Goal: Task Accomplishment & Management: Manage account settings

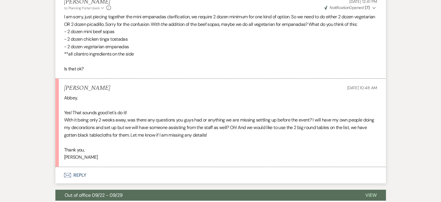
scroll to position [1472, 0]
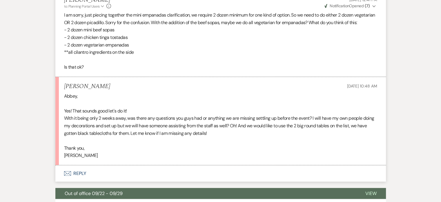
click at [84, 181] on button "Envelope Reply" at bounding box center [220, 173] width 331 height 16
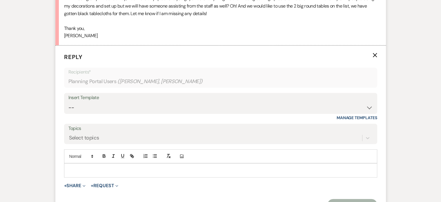
scroll to position [1607, 0]
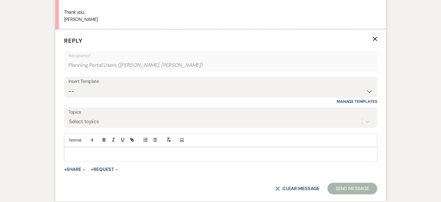
click at [133, 154] on div at bounding box center [220, 153] width 313 height 13
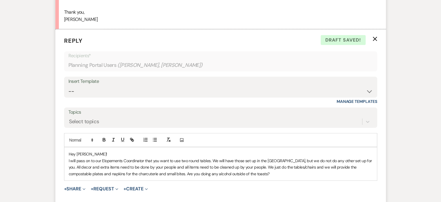
click at [208, 177] on p "I will pass on to our Elopements Coordinator that you want to use two round tab…" at bounding box center [221, 166] width 304 height 19
click at [275, 177] on p "I will pass on to our Elopements Coordinator that you want to use two round tab…" at bounding box center [221, 166] width 304 height 19
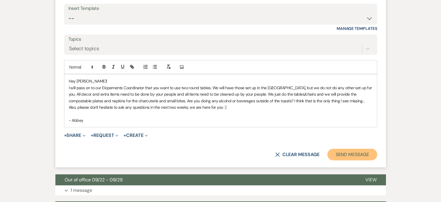
click at [351, 160] on button "Send Message" at bounding box center [353, 155] width 50 height 12
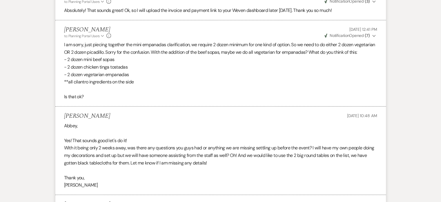
scroll to position [1445, 0]
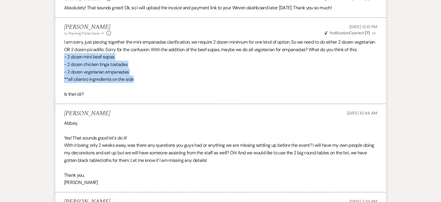
drag, startPoint x: 143, startPoint y: 86, endPoint x: 61, endPoint y: 64, distance: 84.0
click at [61, 64] on li "Abbey Rodriguez to: Planning Portal Users Expand Info Oct 14, 2025, 12:41 PM We…" at bounding box center [220, 61] width 331 height 86
copy div "- 2 dozen mini beef sopas - 2 dozen chicken tinga tostadas - 2 dozen vegetarian…"
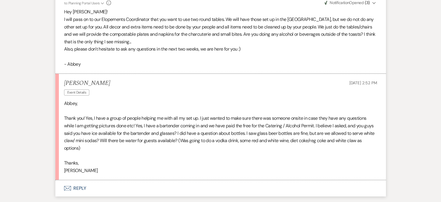
scroll to position [1651, 0]
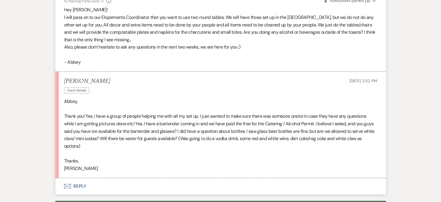
click at [73, 194] on button "Envelope Reply" at bounding box center [220, 186] width 331 height 16
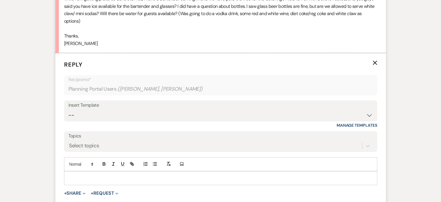
scroll to position [1778, 0]
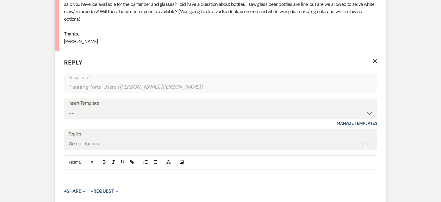
click at [107, 179] on p at bounding box center [221, 176] width 304 height 6
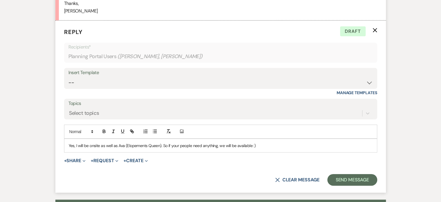
scroll to position [1817, 0]
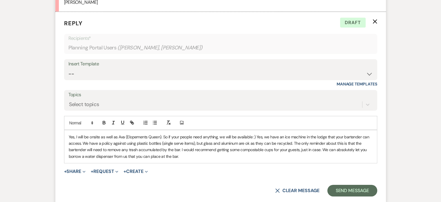
click at [193, 159] on p "Yes, I will be onsite as well as Ava (Elopements Queen). So if your people need…" at bounding box center [221, 146] width 304 height 26
click at [193, 158] on p "Yes, I will be onsite as well as Ava (Elopements Queen). So if your people need…" at bounding box center [221, 146] width 304 height 26
click at [188, 160] on p "Yes, I will be onsite as well as Ava (Elopements Queen). So if your people need…" at bounding box center [221, 146] width 304 height 26
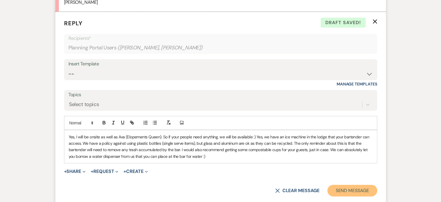
click at [358, 195] on button "Send Message" at bounding box center [353, 190] width 50 height 12
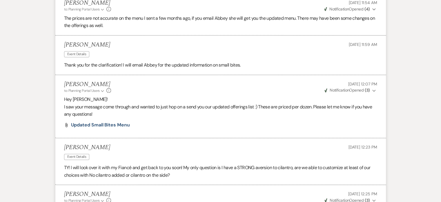
scroll to position [701, 0]
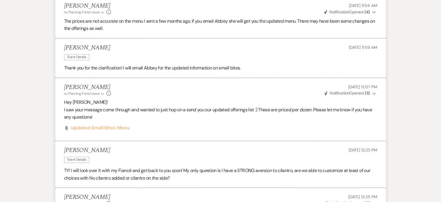
click at [122, 126] on span "Updated Small Bites Menu" at bounding box center [100, 127] width 59 height 6
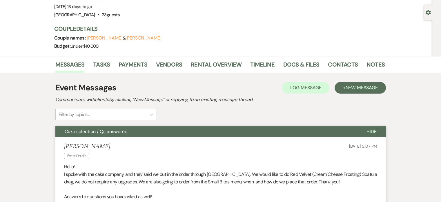
scroll to position [0, 0]
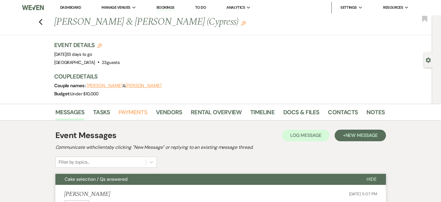
click at [130, 111] on link "Payments" at bounding box center [133, 113] width 29 height 13
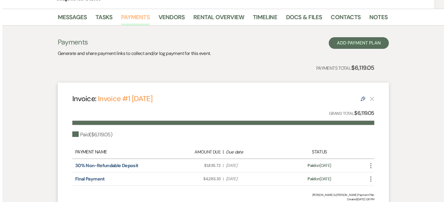
scroll to position [111, 0]
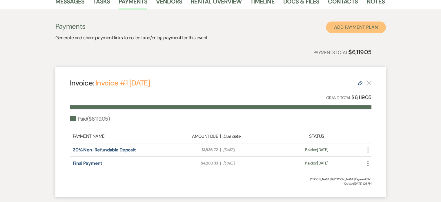
click at [339, 25] on button "Add Payment Plan" at bounding box center [356, 27] width 60 height 12
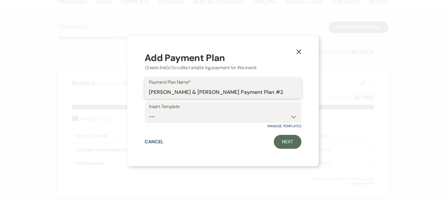
click at [234, 90] on input "[PERSON_NAME] & [PERSON_NAME] Payment Plan #2" at bounding box center [223, 91] width 148 height 11
drag, startPoint x: 296, startPoint y: 93, endPoint x: 147, endPoint y: 94, distance: 148.8
click at [147, 94] on div "Payment Plan Name* [PERSON_NAME] & [PERSON_NAME] Payment Plan #2" at bounding box center [222, 87] width 157 height 21
type input "Small Bites Addition"
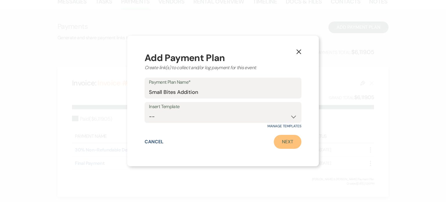
click at [283, 141] on link "Next" at bounding box center [288, 142] width 28 height 14
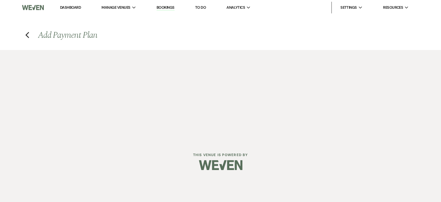
select select "2"
select select "percentage"
select select "true"
select select "client"
select select "weeks"
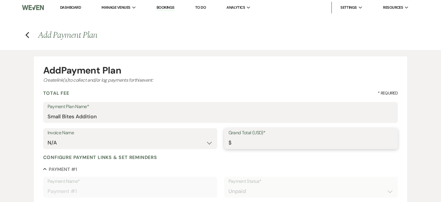
click at [236, 144] on input "Grand Total (USD)*" at bounding box center [311, 142] width 165 height 11
type input "3"
type input "3.00"
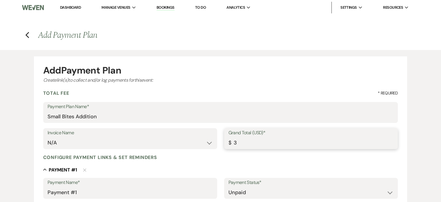
type input "36"
type input "36.00"
type input "368"
type input "368.00"
type input "368.3"
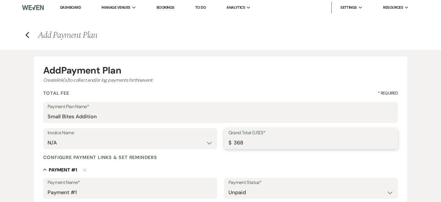
type input "368.30"
type input "368.36"
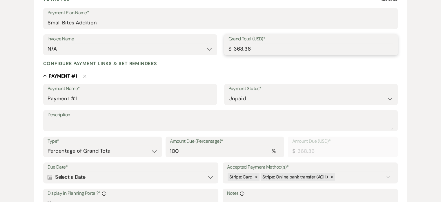
scroll to position [99, 0]
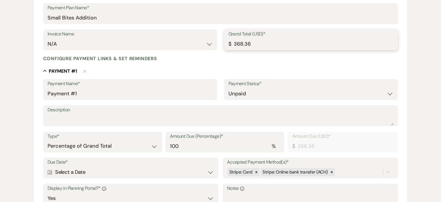
type input "368.36"
click at [49, 171] on icon "Calendar" at bounding box center [50, 171] width 5 height 5
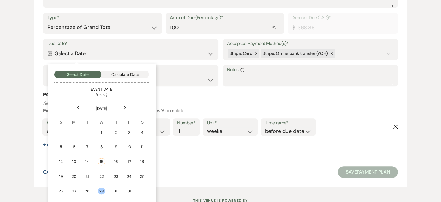
scroll to position [234, 0]
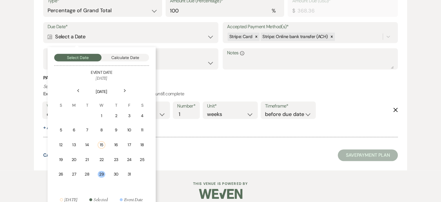
click at [98, 161] on div "22" at bounding box center [102, 159] width 8 height 6
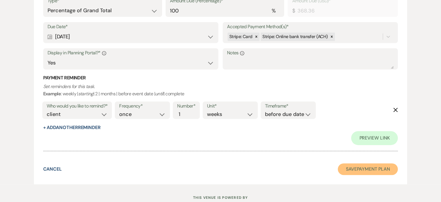
click at [354, 171] on button "Save Payment Plan" at bounding box center [368, 169] width 60 height 12
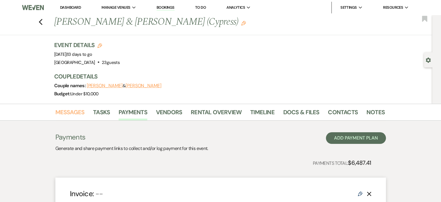
click at [64, 114] on link "Messages" at bounding box center [69, 113] width 29 height 13
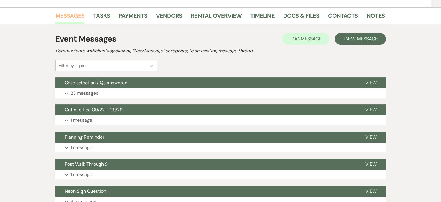
scroll to position [95, 0]
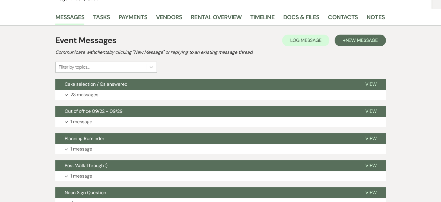
click at [129, 94] on button "Expand 23 messages" at bounding box center [220, 95] width 331 height 10
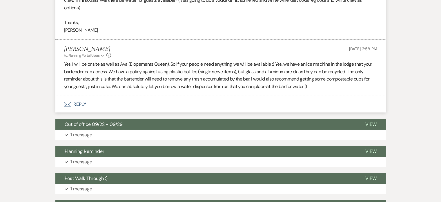
scroll to position [1787, 0]
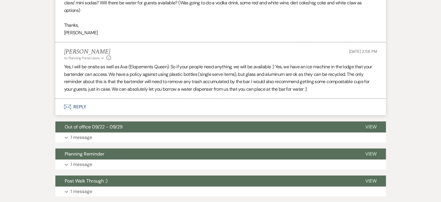
click at [87, 111] on button "Envelope Reply" at bounding box center [220, 107] width 331 height 16
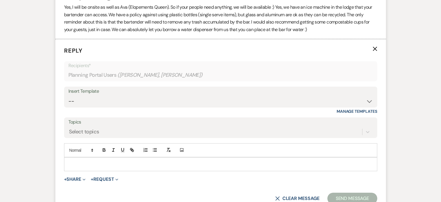
scroll to position [1861, 0]
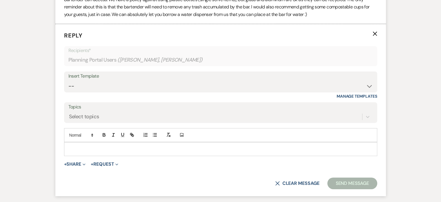
click at [139, 152] on p at bounding box center [221, 149] width 304 height 6
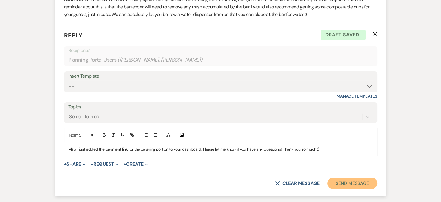
click at [346, 188] on button "Send Message" at bounding box center [353, 183] width 50 height 12
